Goal: Transaction & Acquisition: Purchase product/service

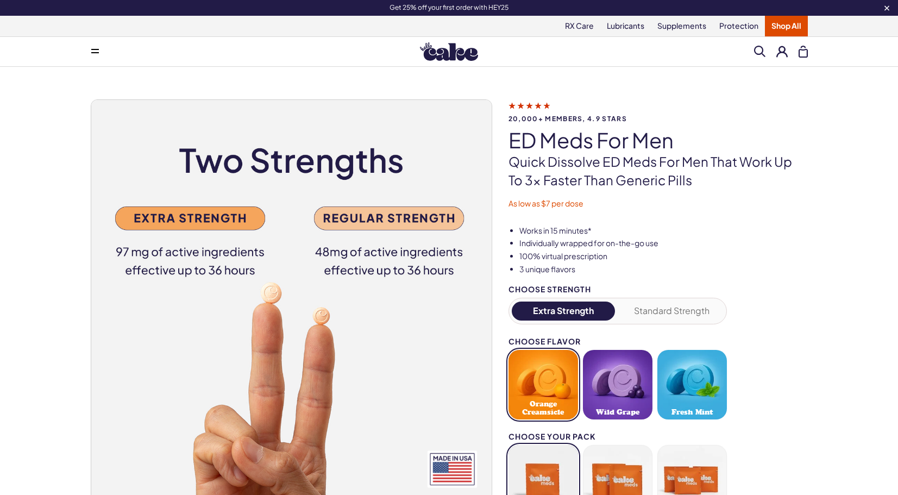
click at [458, 54] on img at bounding box center [449, 51] width 58 height 18
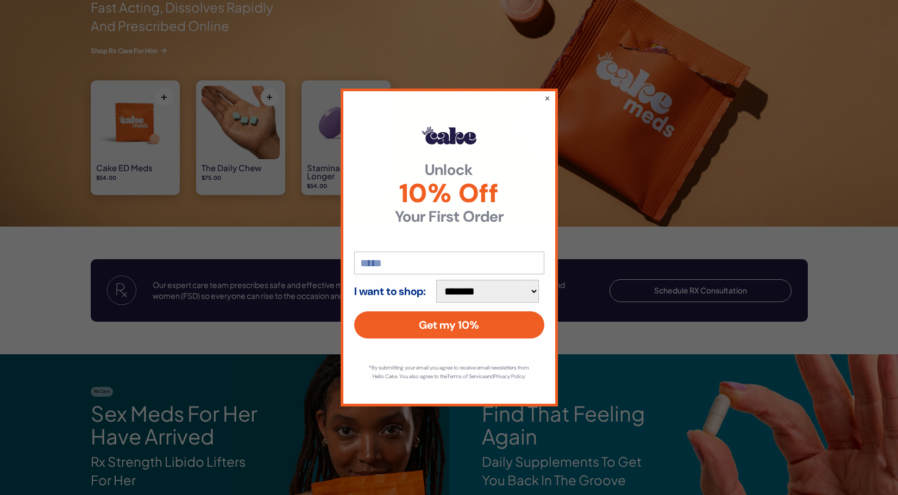
scroll to position [1053, 0]
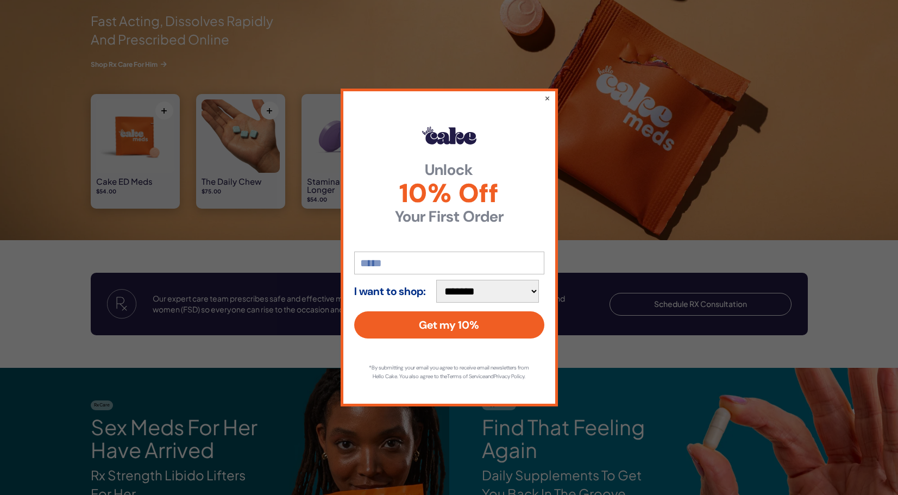
click at [141, 147] on div "**********" at bounding box center [449, 247] width 898 height 495
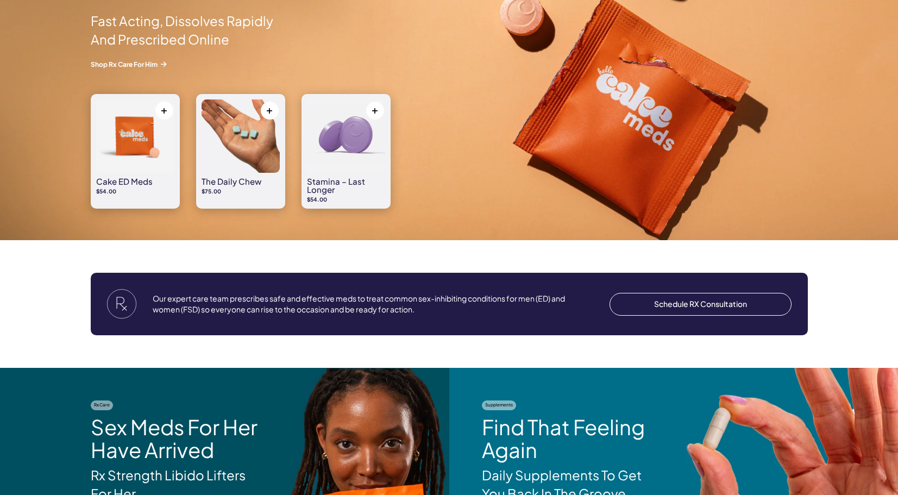
click at [143, 130] on img at bounding box center [135, 135] width 78 height 73
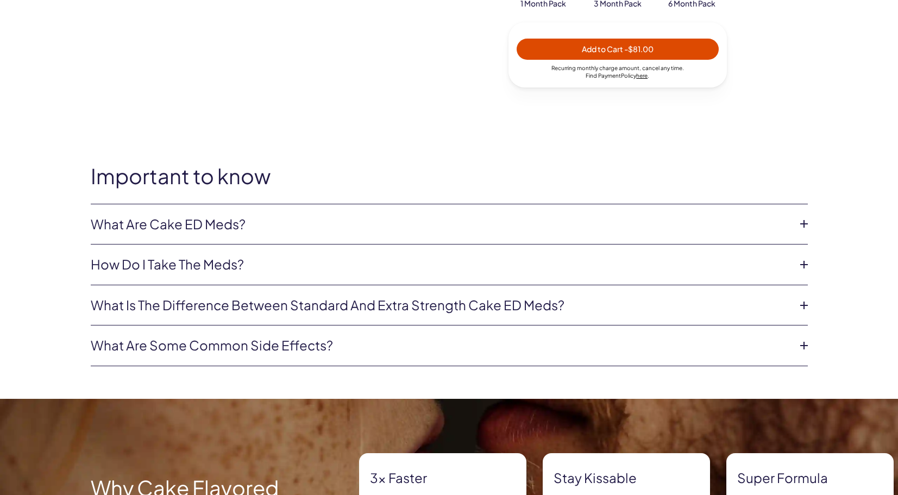
scroll to position [540, 0]
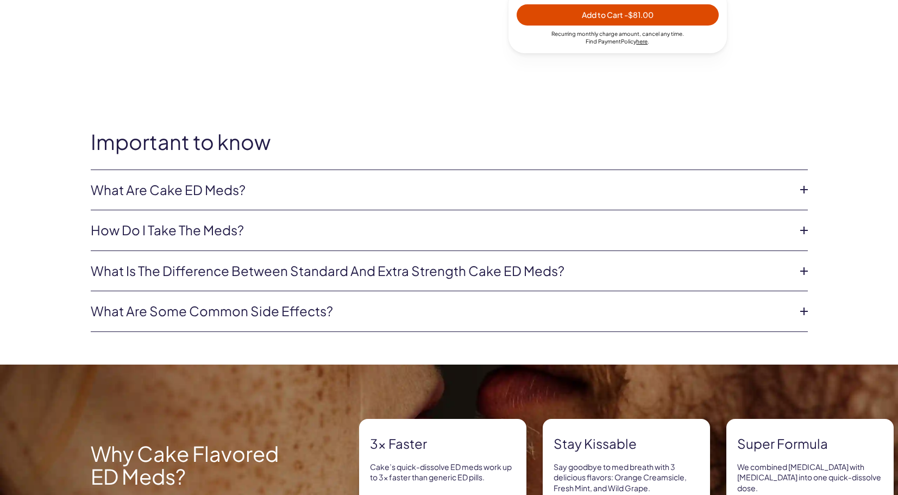
click at [764, 231] on link "How do I take the meds?" at bounding box center [441, 230] width 700 height 18
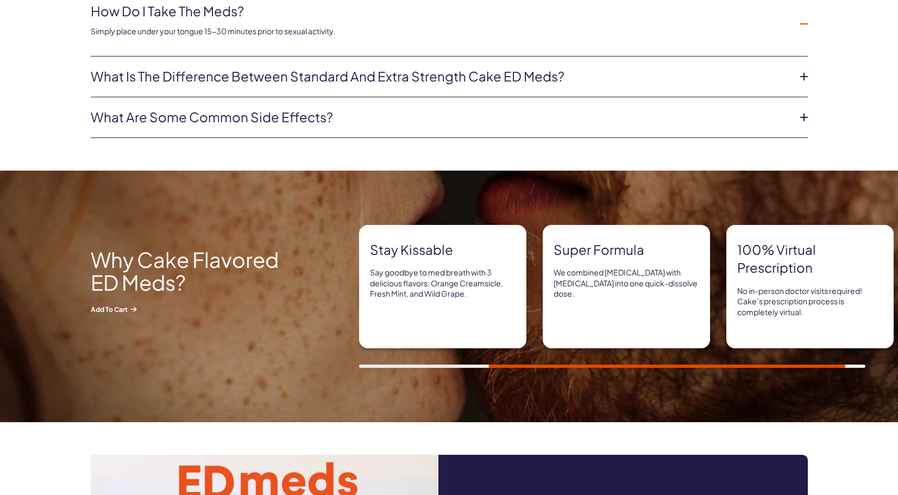
scroll to position [761, 0]
